Goal: Task Accomplishment & Management: Manage account settings

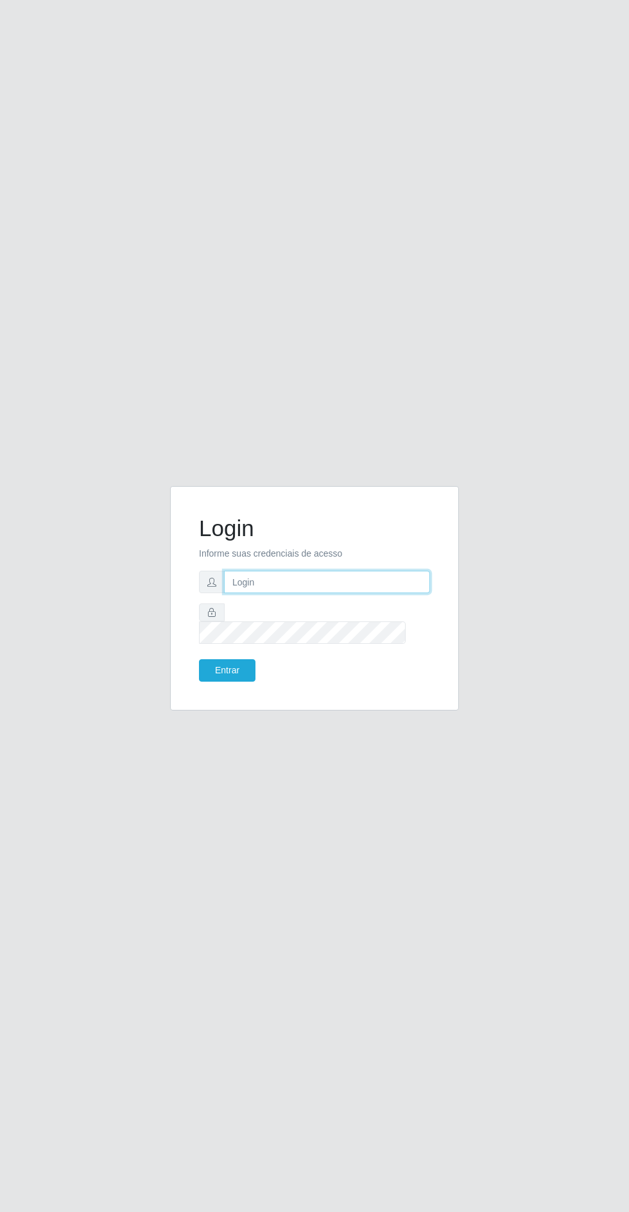
type input "[PERSON_NAME][EMAIL_ADDRESS][PERSON_NAME][DOMAIN_NAME]"
click at [199, 659] on button "Entrar" at bounding box center [227, 670] width 56 height 22
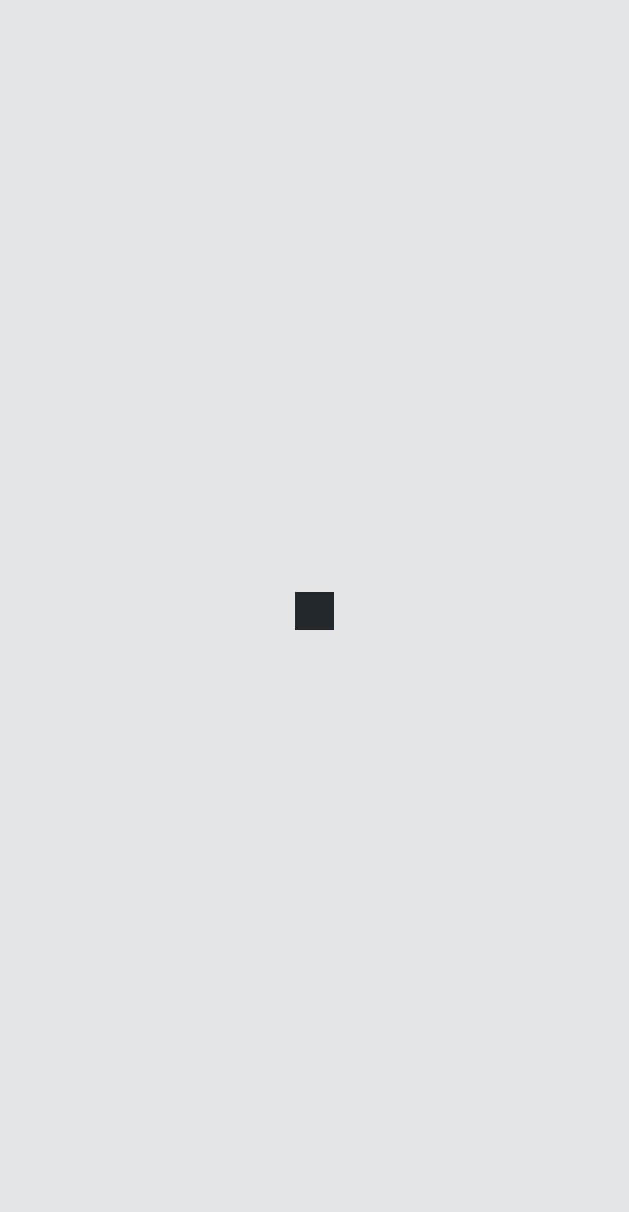
click at [228, 723] on div at bounding box center [314, 606] width 629 height 1212
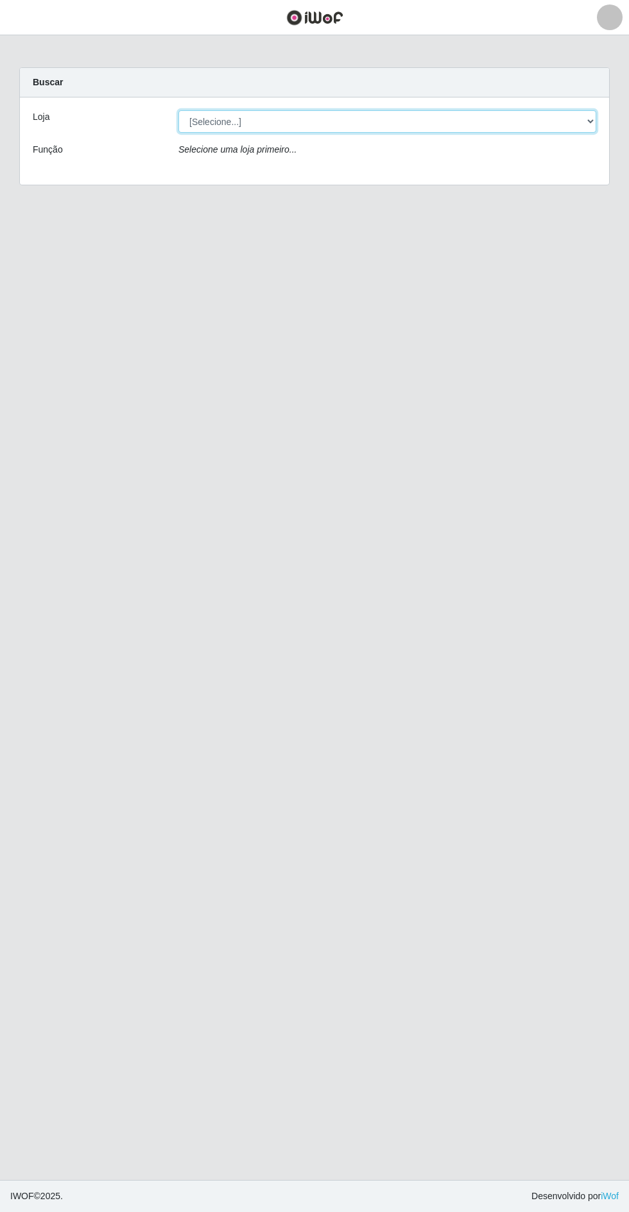
click at [247, 121] on select "[Selecione...] Atacado Vem - Loja 30 Laranjeiras Velha" at bounding box center [387, 121] width 418 height 22
select select "495"
click at [178, 110] on select "[Selecione...] Atacado Vem - Loja 30 Laranjeiras Velha" at bounding box center [387, 121] width 418 height 22
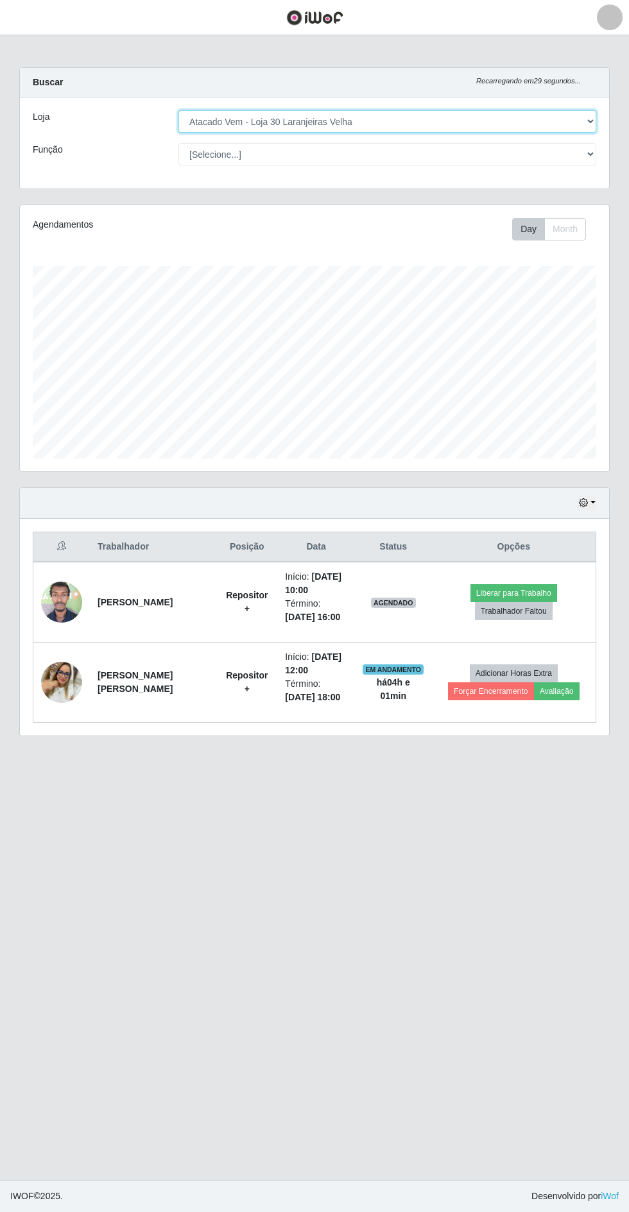
scroll to position [266, 589]
